Goal: Find specific page/section: Find specific page/section

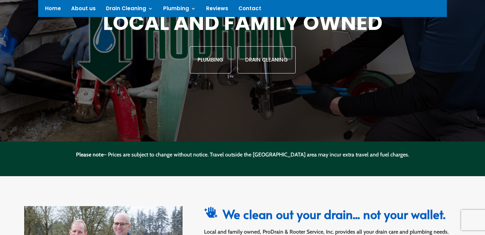
scroll to position [145, 0]
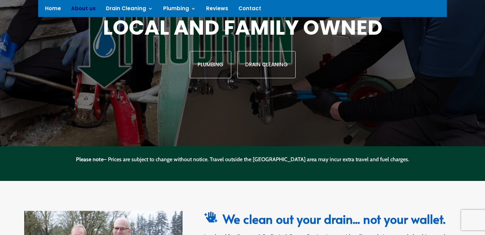
click at [87, 7] on link "About us" at bounding box center [83, 9] width 25 height 7
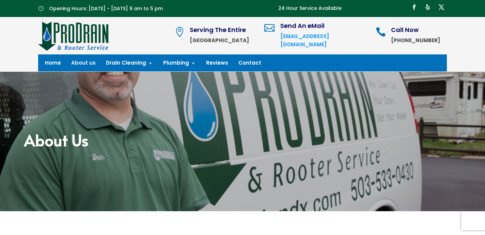
scroll to position [2, 0]
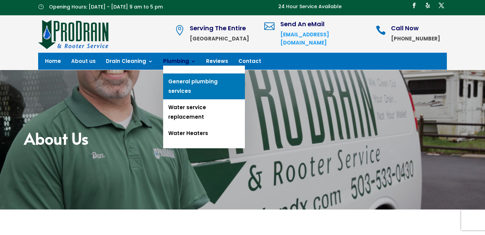
click at [185, 80] on link "General plumbing services" at bounding box center [204, 87] width 82 height 26
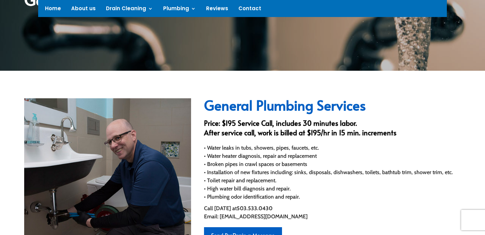
scroll to position [131, 0]
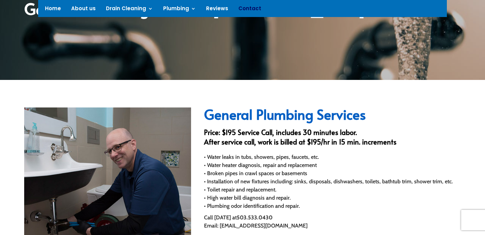
click at [247, 9] on link "Contact" at bounding box center [249, 9] width 23 height 7
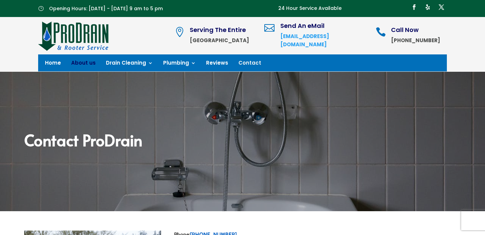
click at [81, 61] on link "About us" at bounding box center [83, 64] width 25 height 7
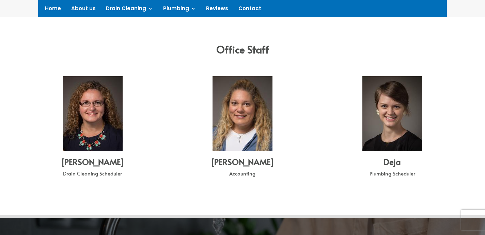
scroll to position [679, 0]
